Goal: Information Seeking & Learning: Learn about a topic

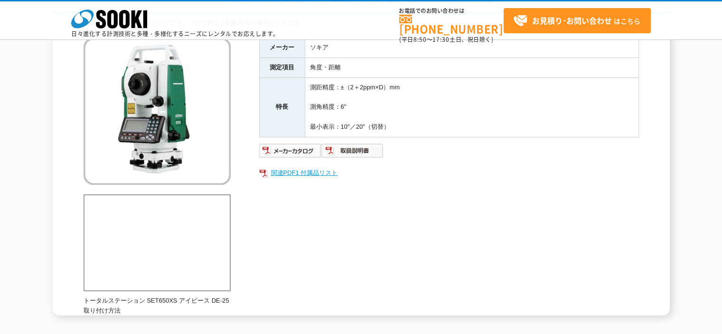
click at [298, 171] on link "関連PDF1 付属品リスト" at bounding box center [449, 173] width 380 height 12
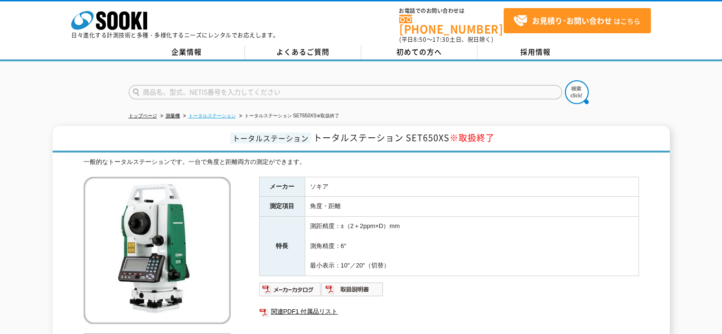
click at [209, 113] on link "トータルステーション" at bounding box center [212, 115] width 47 height 5
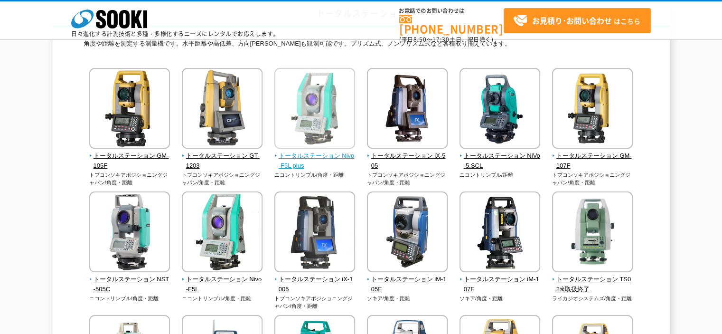
scroll to position [95, 0]
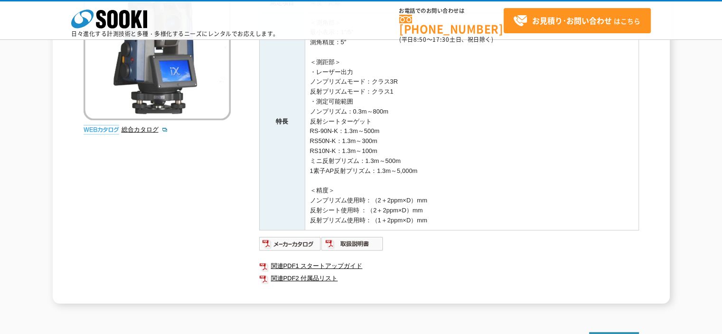
scroll to position [190, 0]
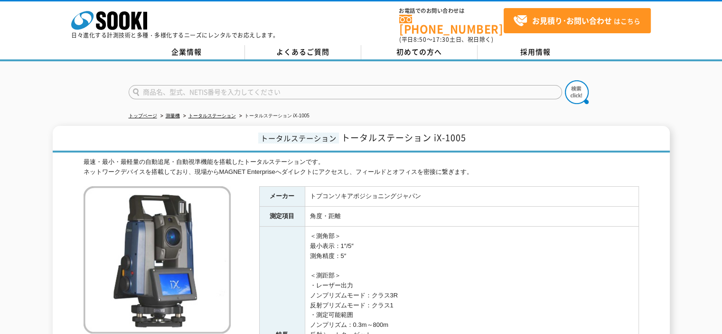
drag, startPoint x: 0, startPoint y: 0, endPoint x: 332, endPoint y: 201, distance: 388.7
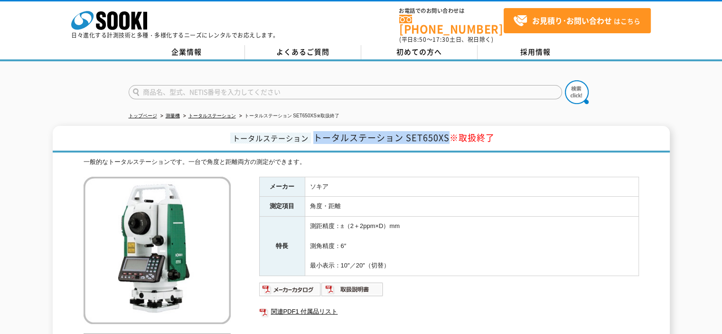
drag, startPoint x: 315, startPoint y: 131, endPoint x: 448, endPoint y: 131, distance: 133.0
click at [448, 131] on span "トータルステーション SET650XS ※取扱終了" at bounding box center [403, 137] width 181 height 13
